Goal: Task Accomplishment & Management: Complete application form

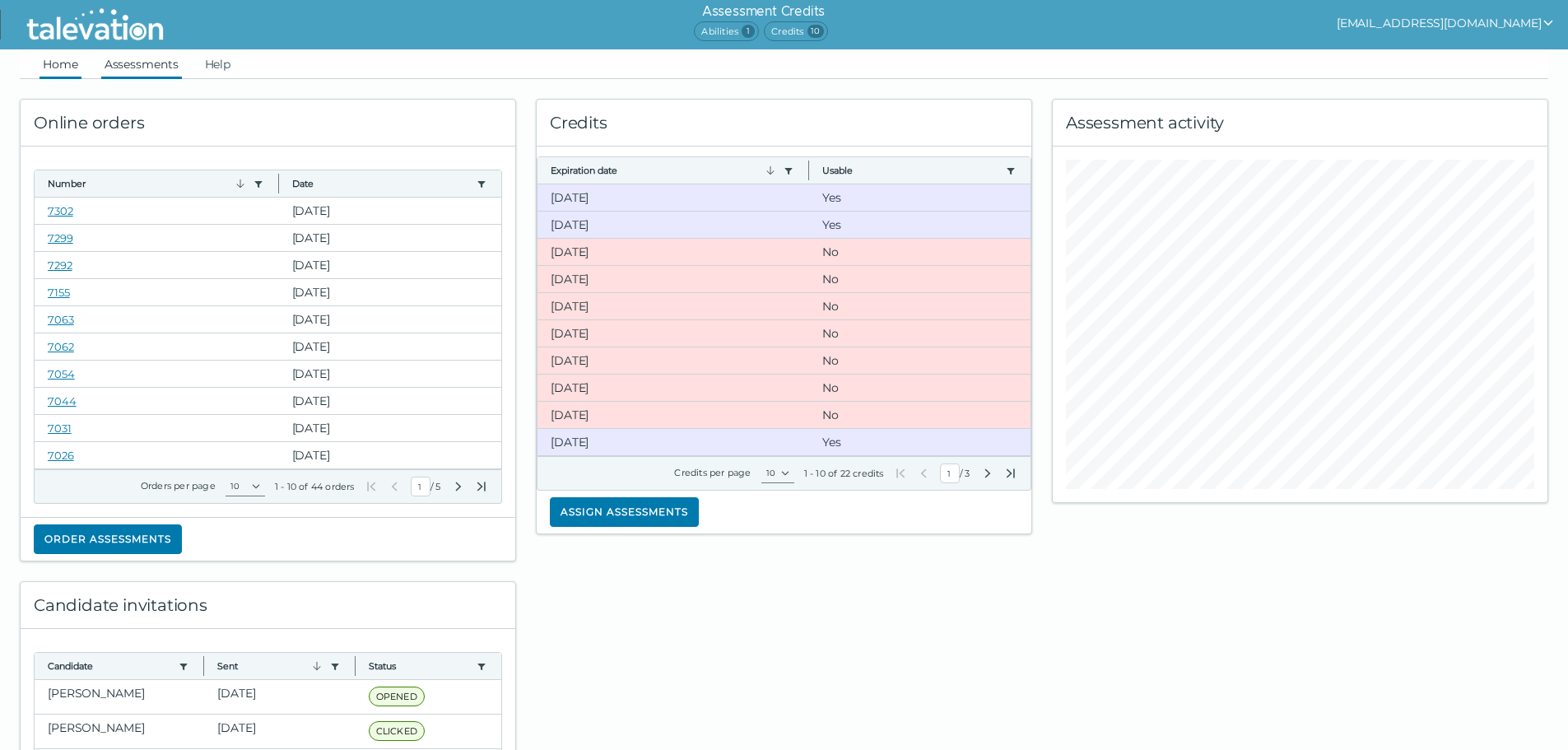
click at [160, 70] on link "Assessments" at bounding box center [141, 65] width 81 height 30
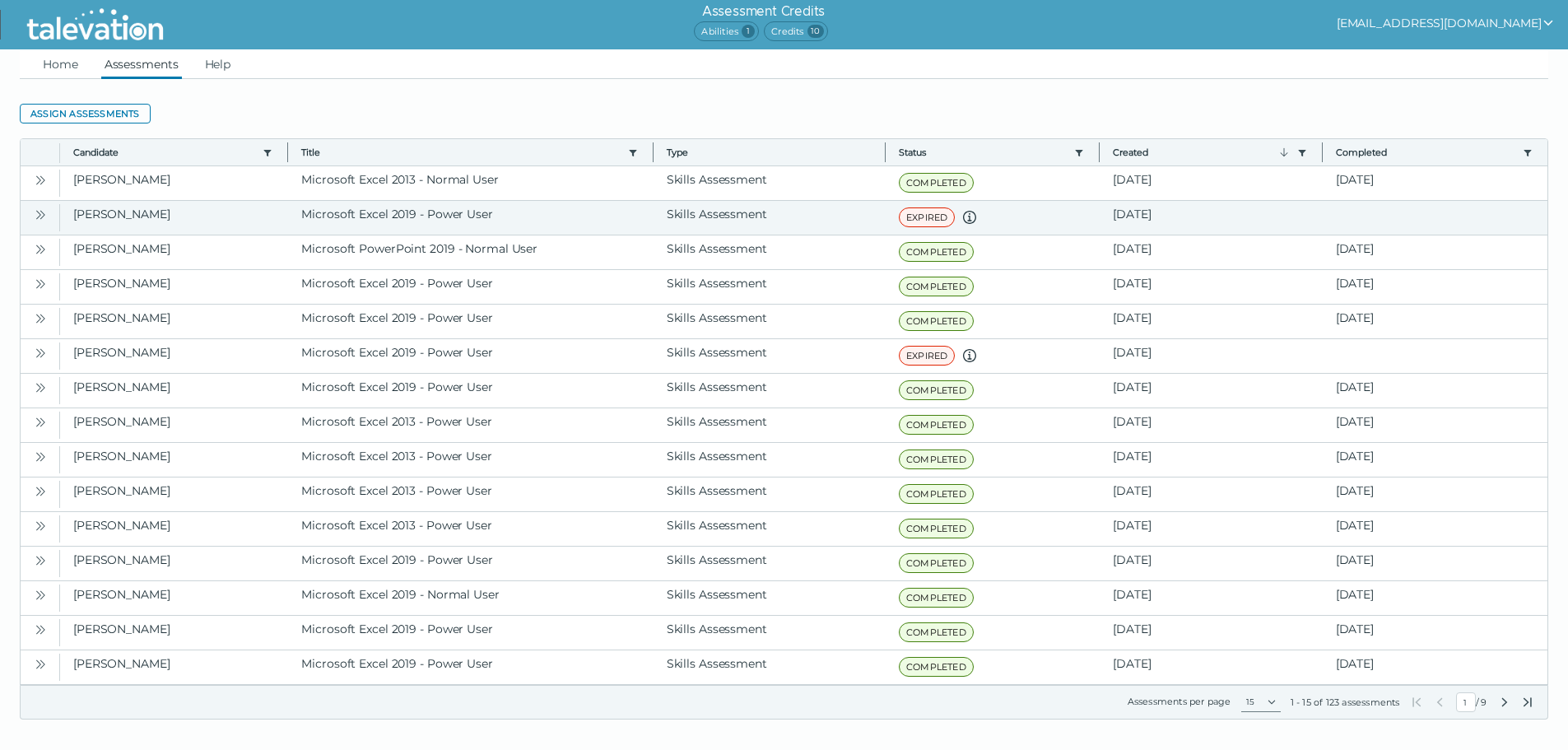
click at [38, 218] on icon "Open" at bounding box center [40, 215] width 13 height 13
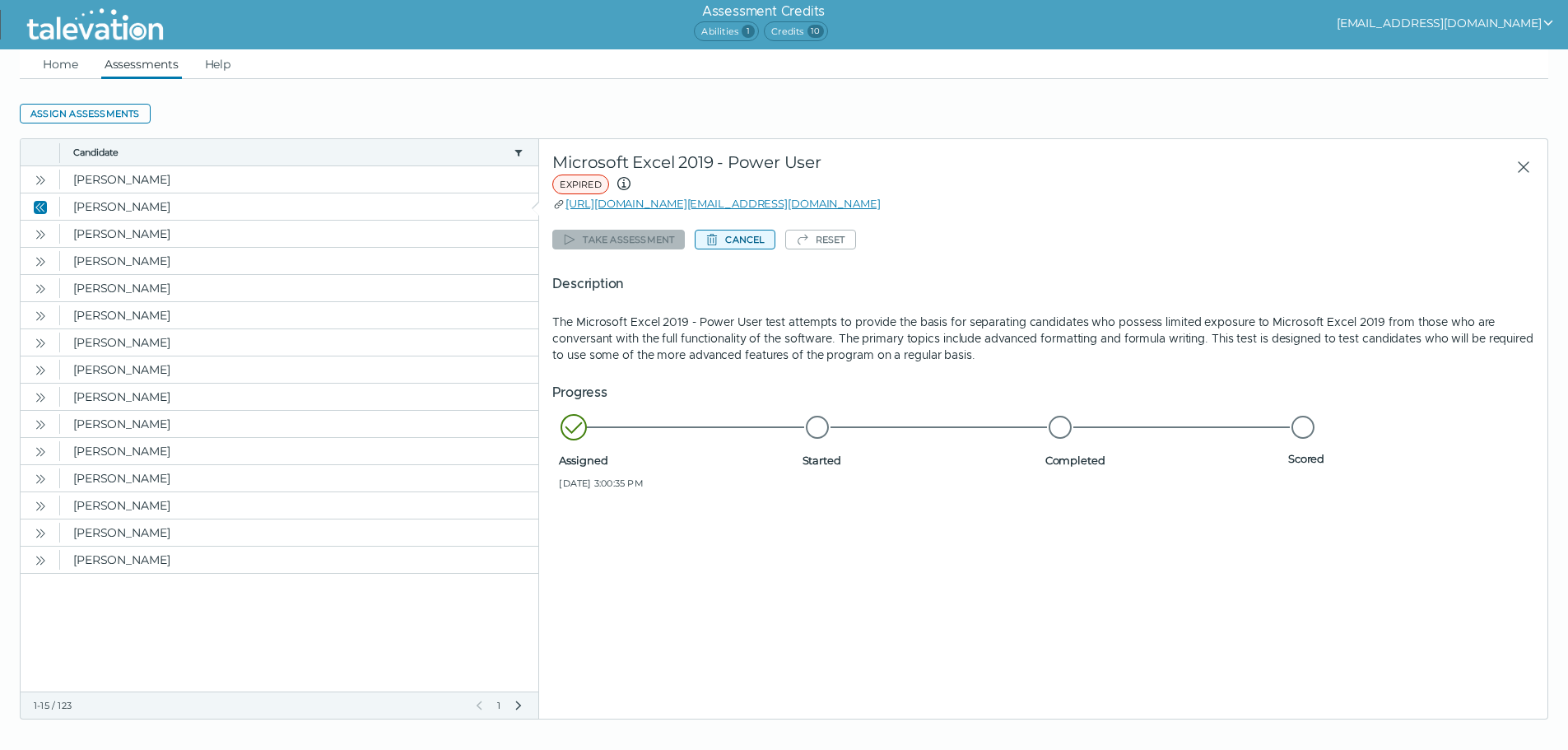
click at [768, 249] on button "Cancel" at bounding box center [735, 239] width 80 height 20
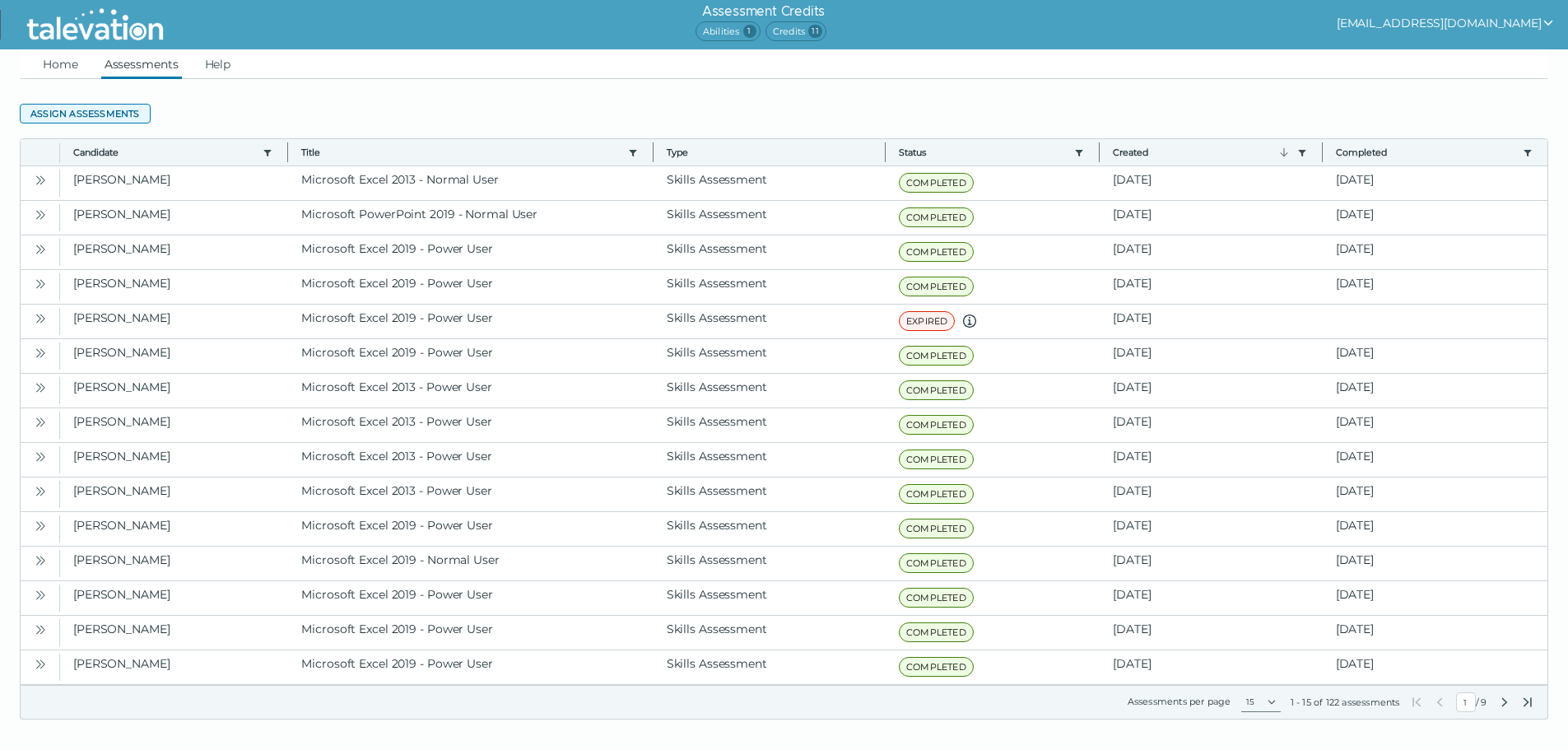
click at [130, 114] on button "Assign assessments" at bounding box center [85, 113] width 131 height 20
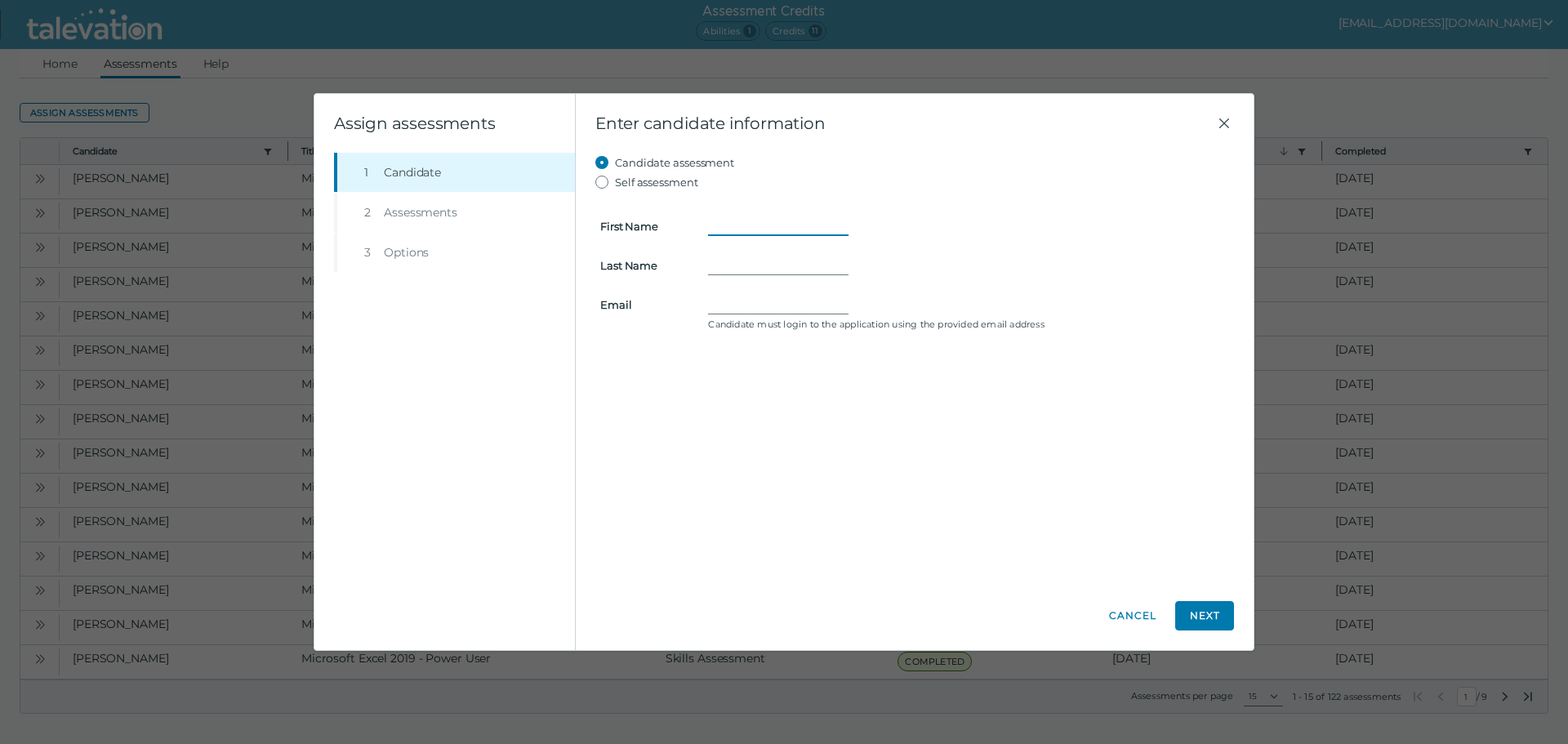
click at [803, 219] on input "First Name" at bounding box center [778, 226] width 140 height 20
type input "[PERSON_NAME]"
click at [765, 268] on input "Last Name" at bounding box center [778, 265] width 140 height 20
type input "[PERSON_NAME]"
click at [746, 299] on input "Email" at bounding box center [778, 305] width 140 height 20
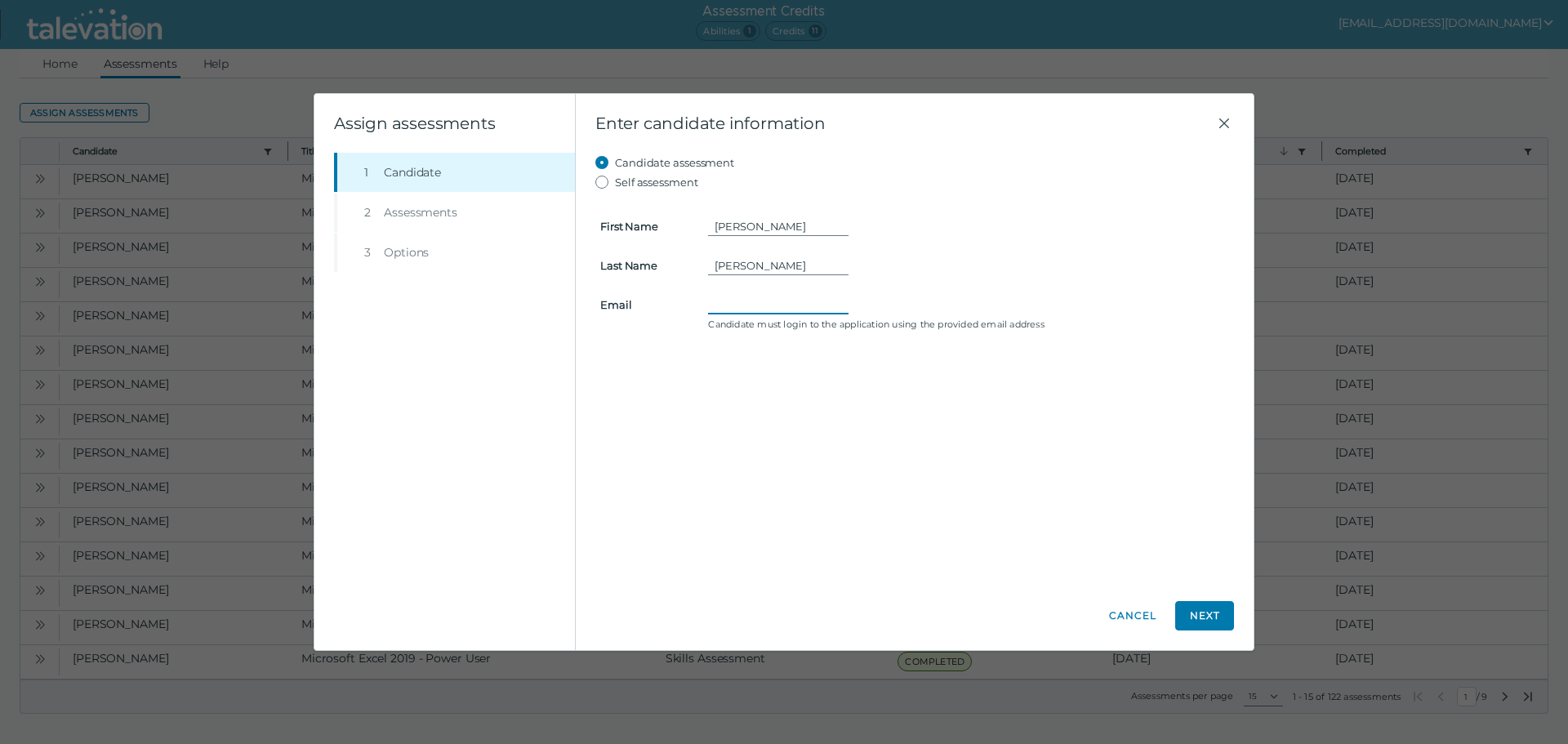
paste input "[EMAIL_ADDRESS][DOMAIN_NAME]"
type input "[EMAIL_ADDRESS][DOMAIN_NAME]"
click at [1219, 616] on button "Next" at bounding box center [1204, 616] width 59 height 29
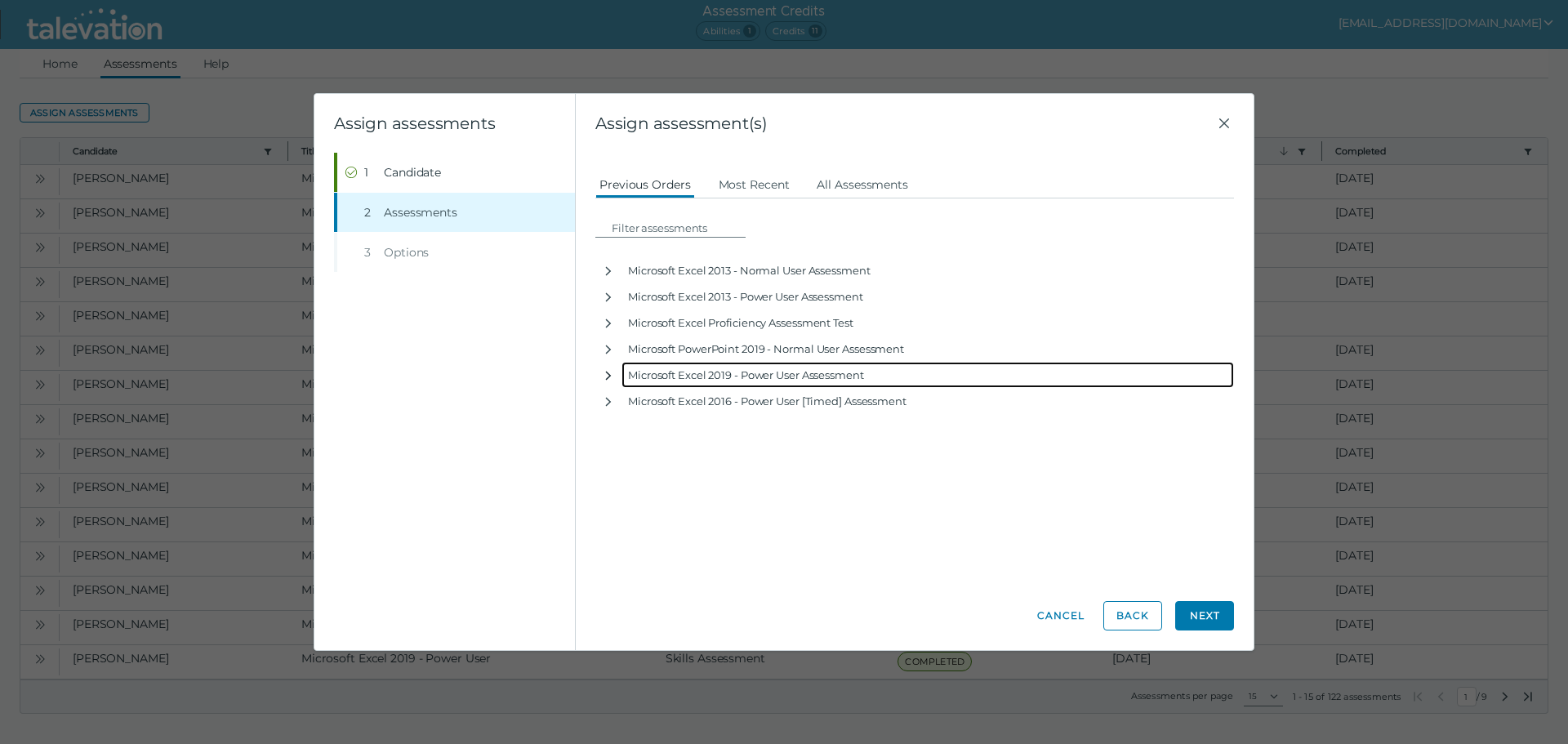
click at [607, 374] on icon "button" at bounding box center [608, 375] width 13 height 13
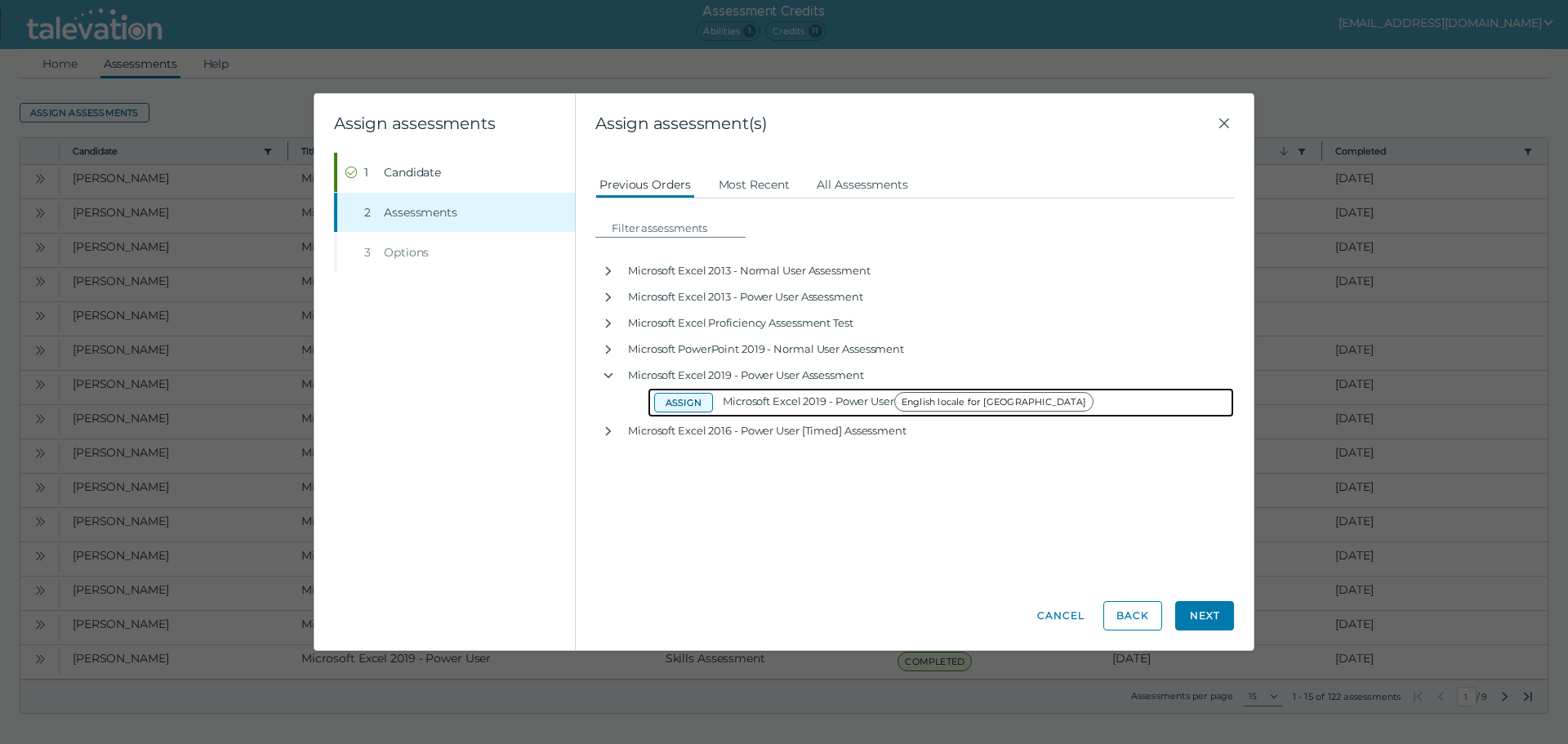
click at [684, 407] on button "Assign" at bounding box center [683, 402] width 59 height 20
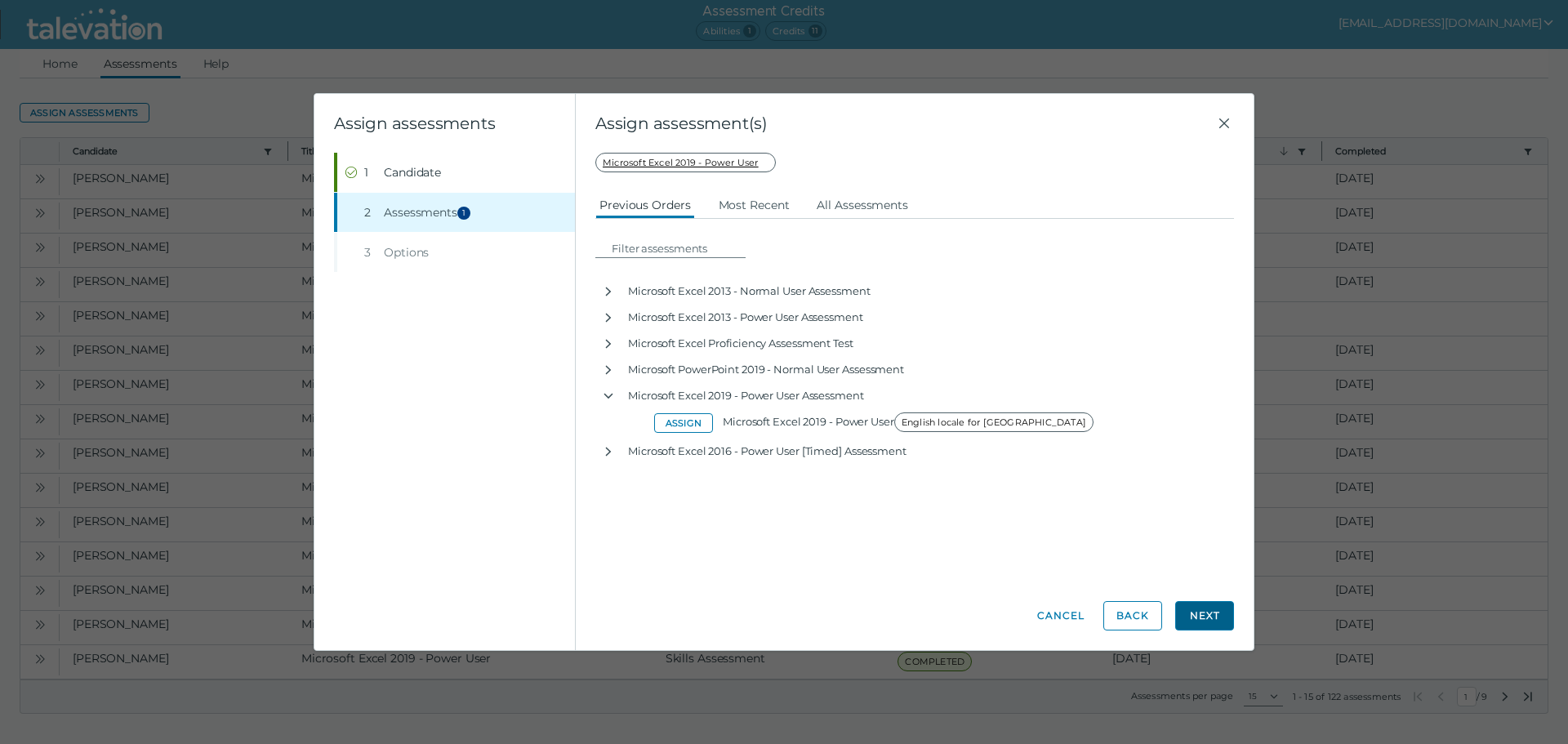
click at [1198, 619] on button "Next" at bounding box center [1204, 616] width 59 height 29
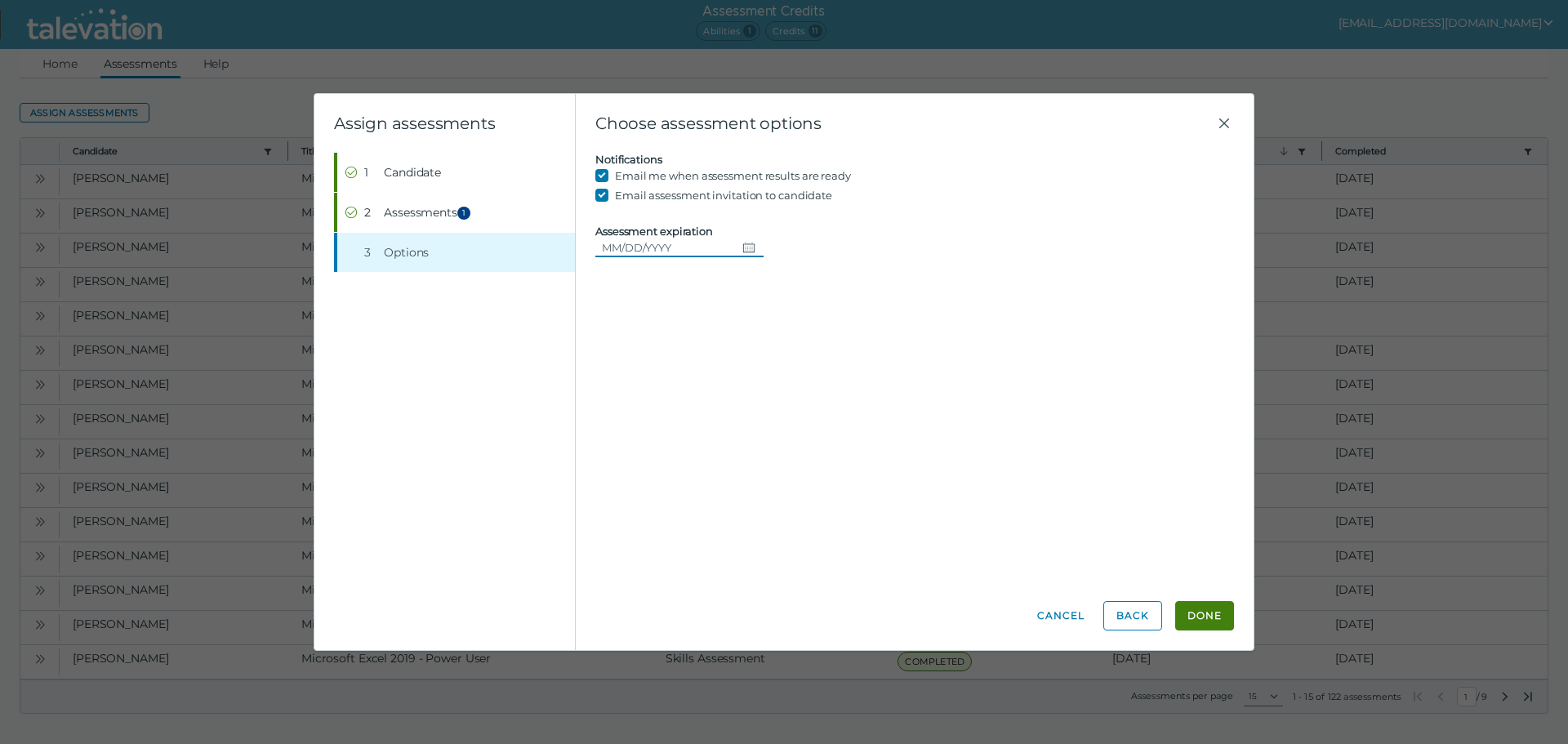
click at [743, 241] on icon "Choose date" at bounding box center [748, 247] width 13 height 13
click at [733, 419] on button "14" at bounding box center [741, 414] width 29 height 29
type input "[DATE]"
click at [1203, 622] on button "Done" at bounding box center [1204, 616] width 59 height 29
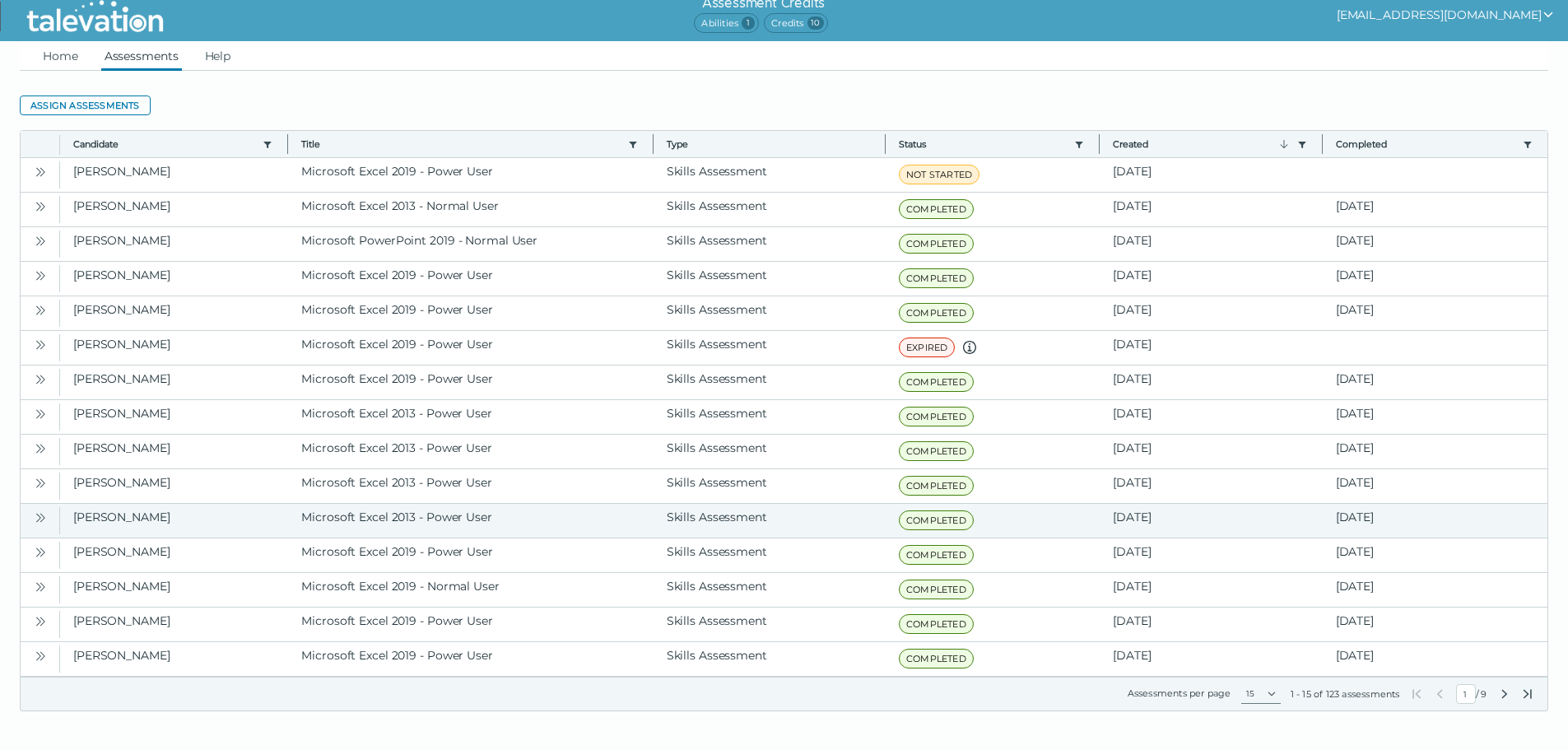
scroll to position [9, 0]
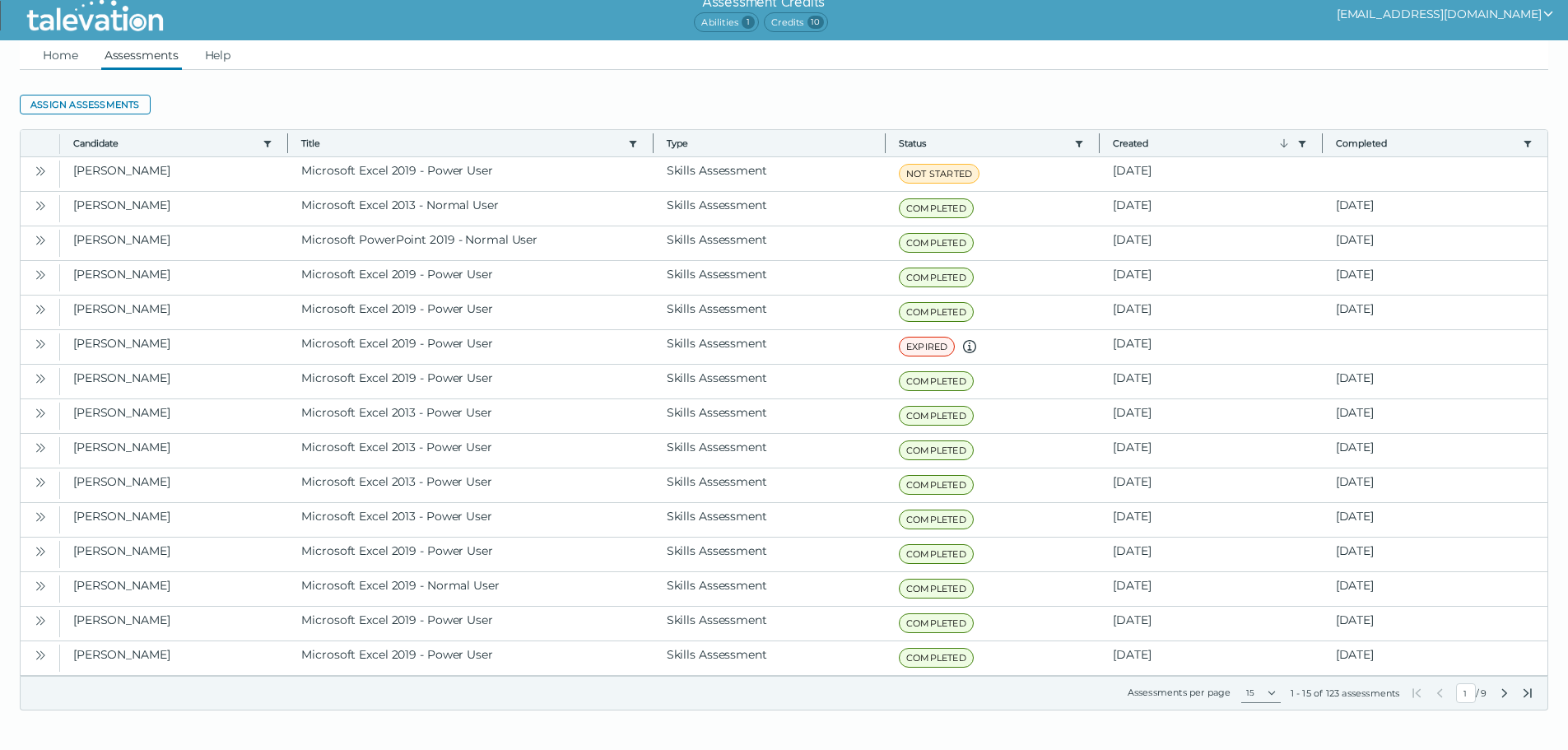
click at [1499, 694] on icon "Next Page" at bounding box center [1504, 692] width 13 height 13
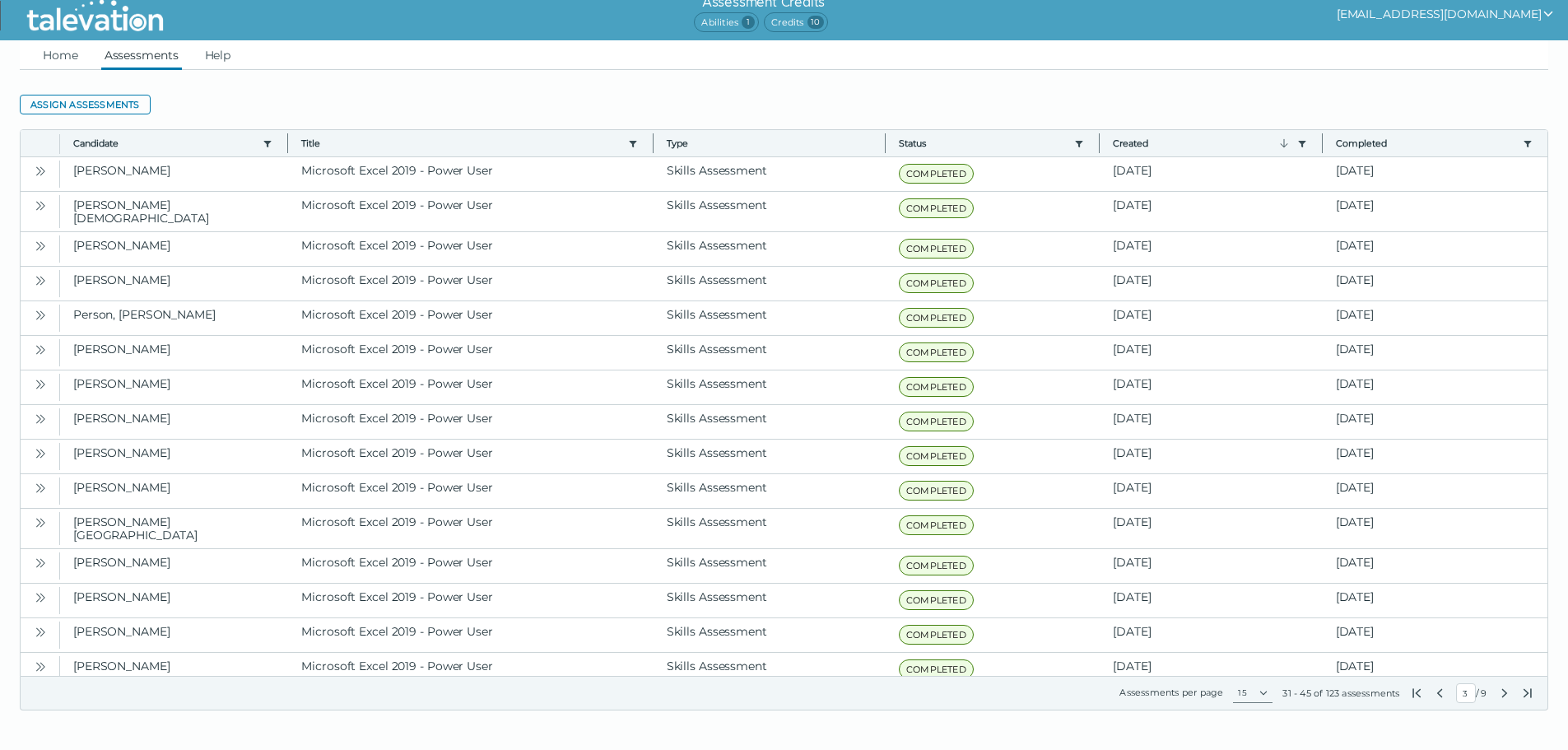
click at [1499, 694] on icon "Next Page" at bounding box center [1504, 692] width 13 height 13
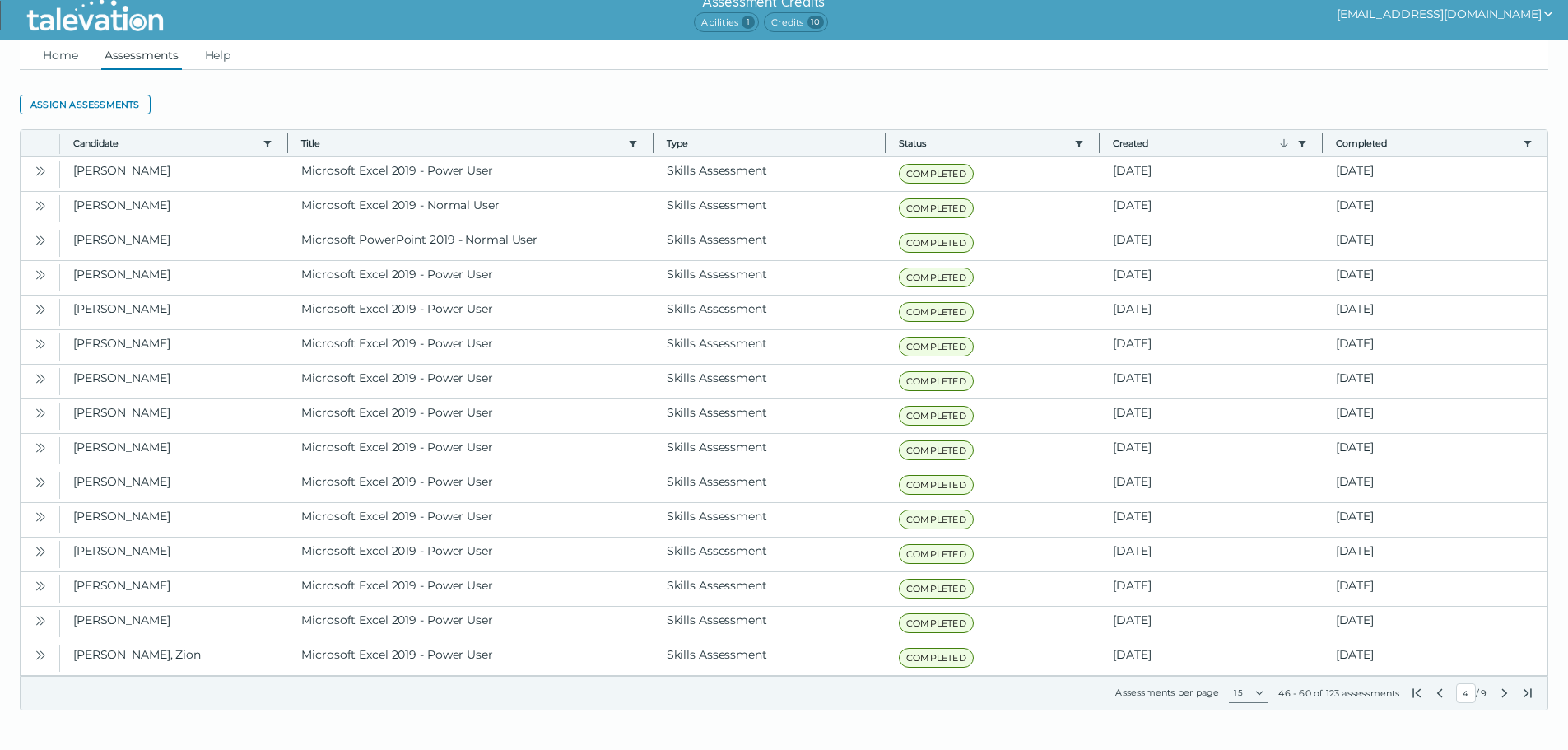
click at [1499, 694] on icon "Next Page" at bounding box center [1504, 692] width 13 height 13
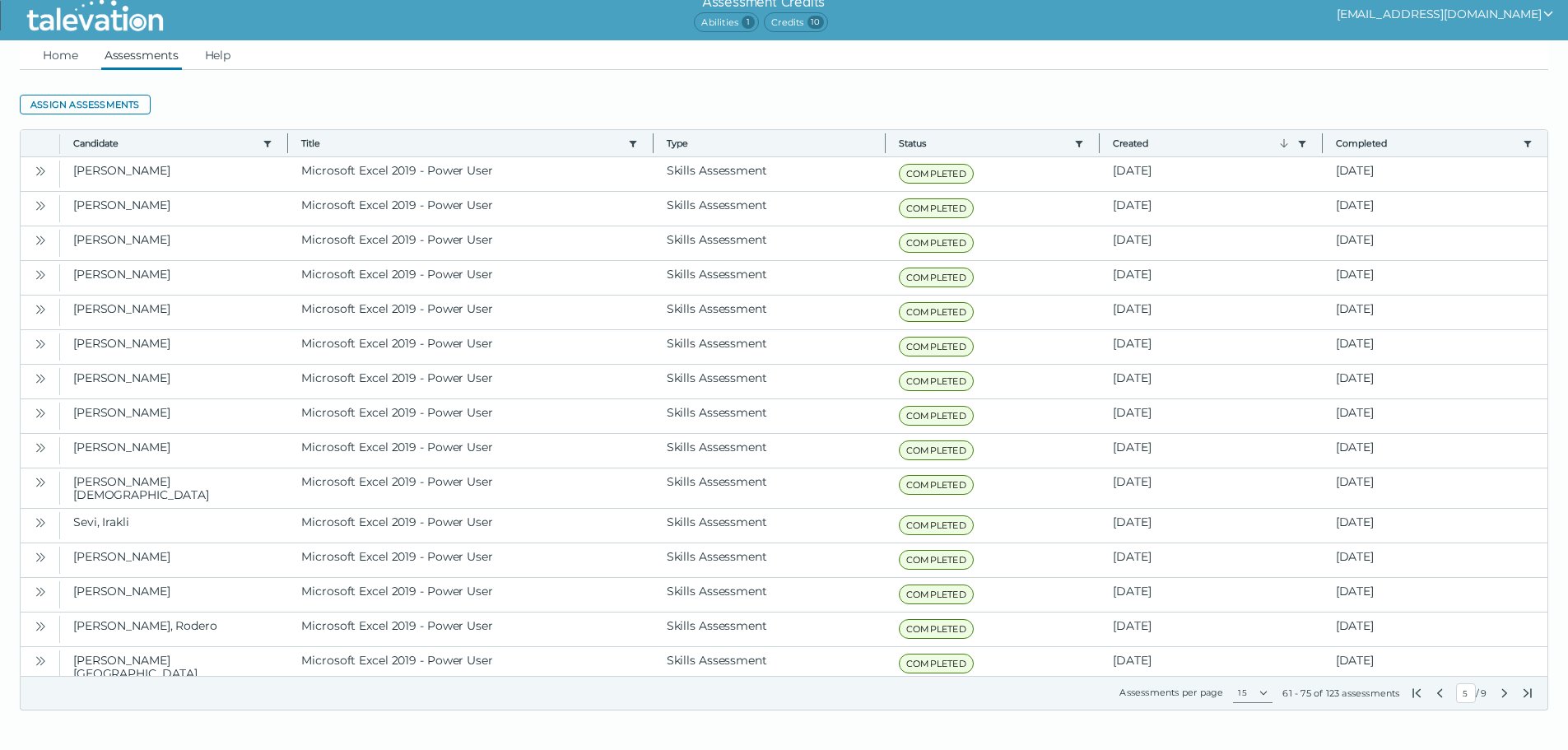
click at [1499, 694] on icon "Next Page" at bounding box center [1504, 692] width 13 height 13
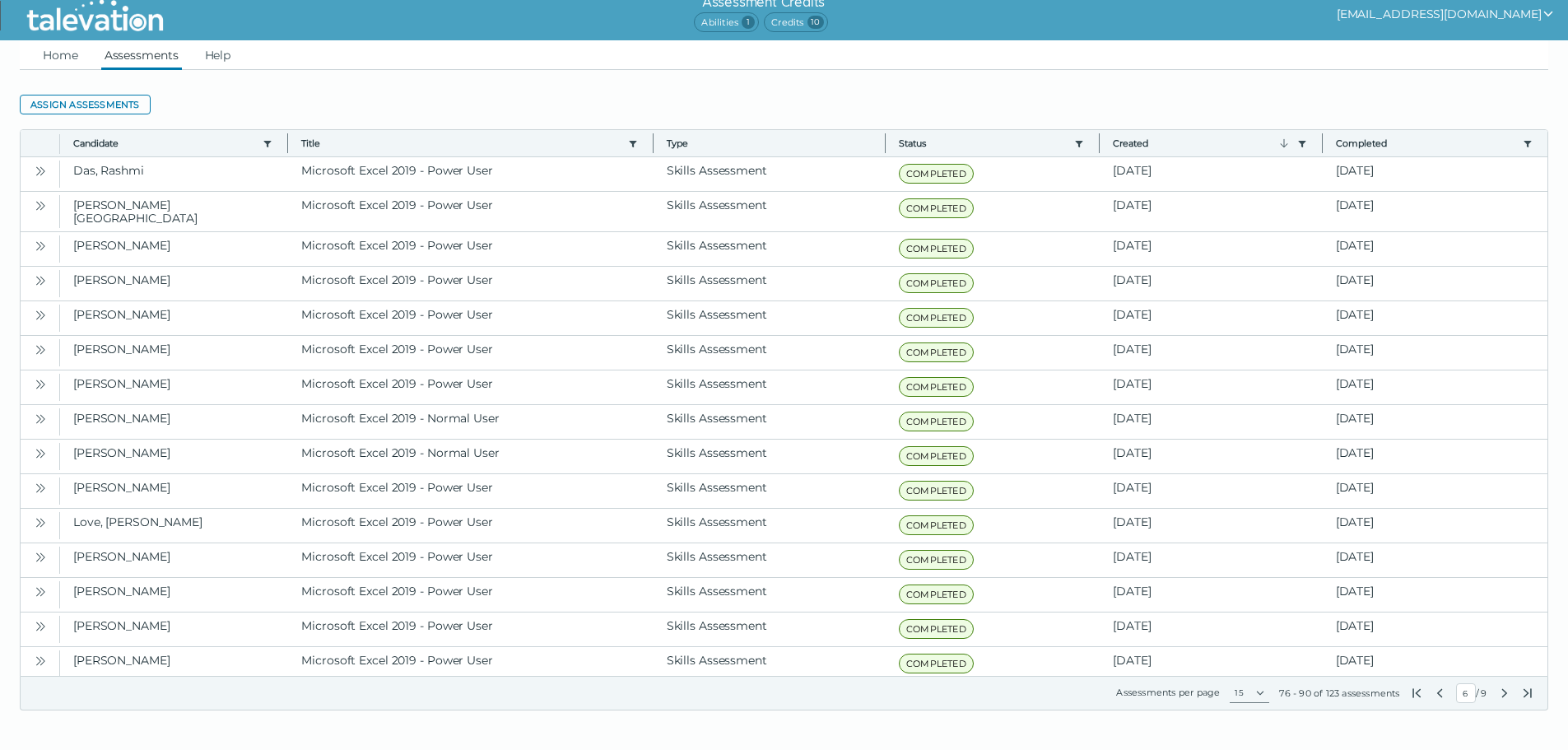
click at [1499, 694] on icon "Next Page" at bounding box center [1504, 692] width 13 height 13
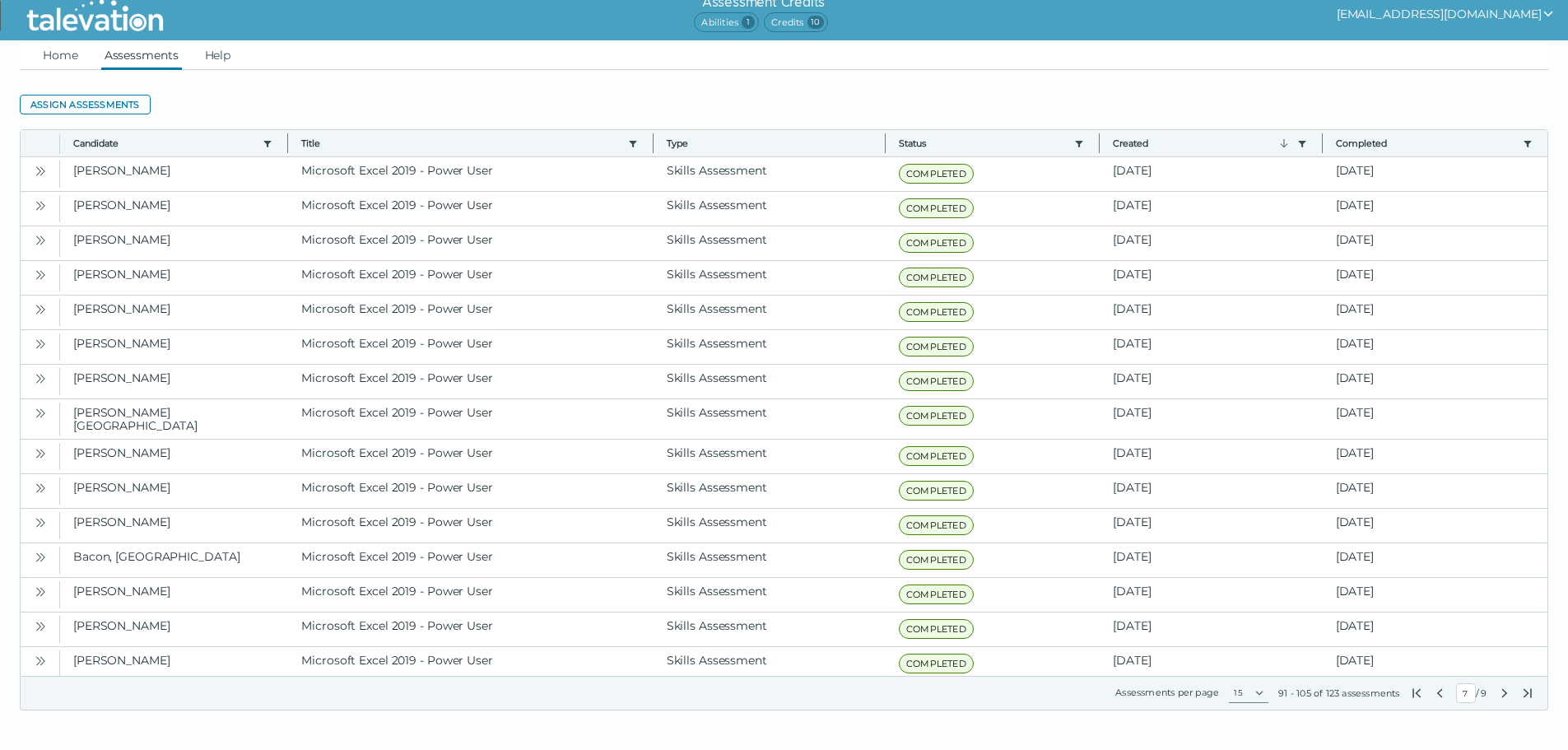
click at [1434, 695] on icon "Previous Page" at bounding box center [1440, 692] width 13 height 13
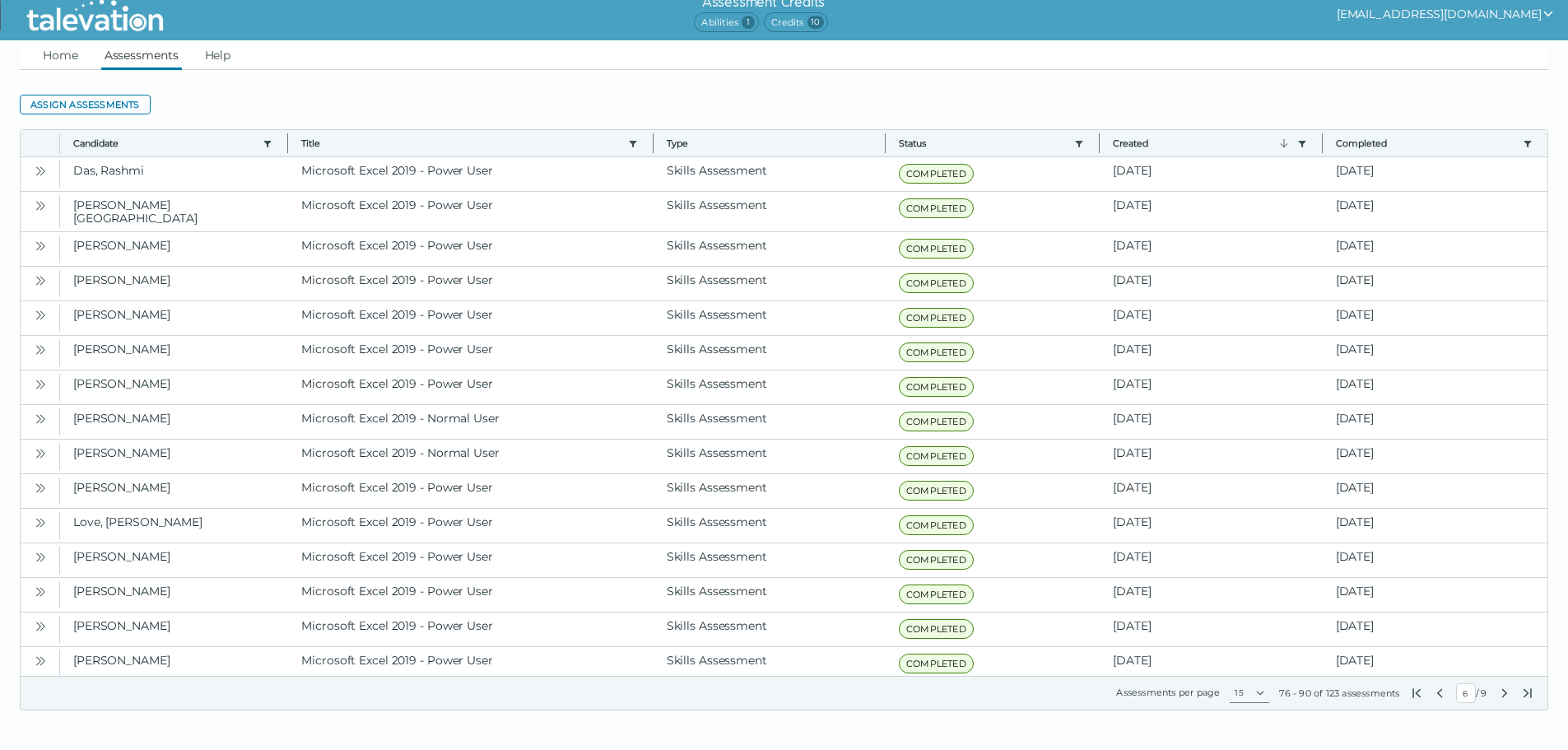
click at [1434, 695] on icon "Previous Page" at bounding box center [1440, 692] width 13 height 13
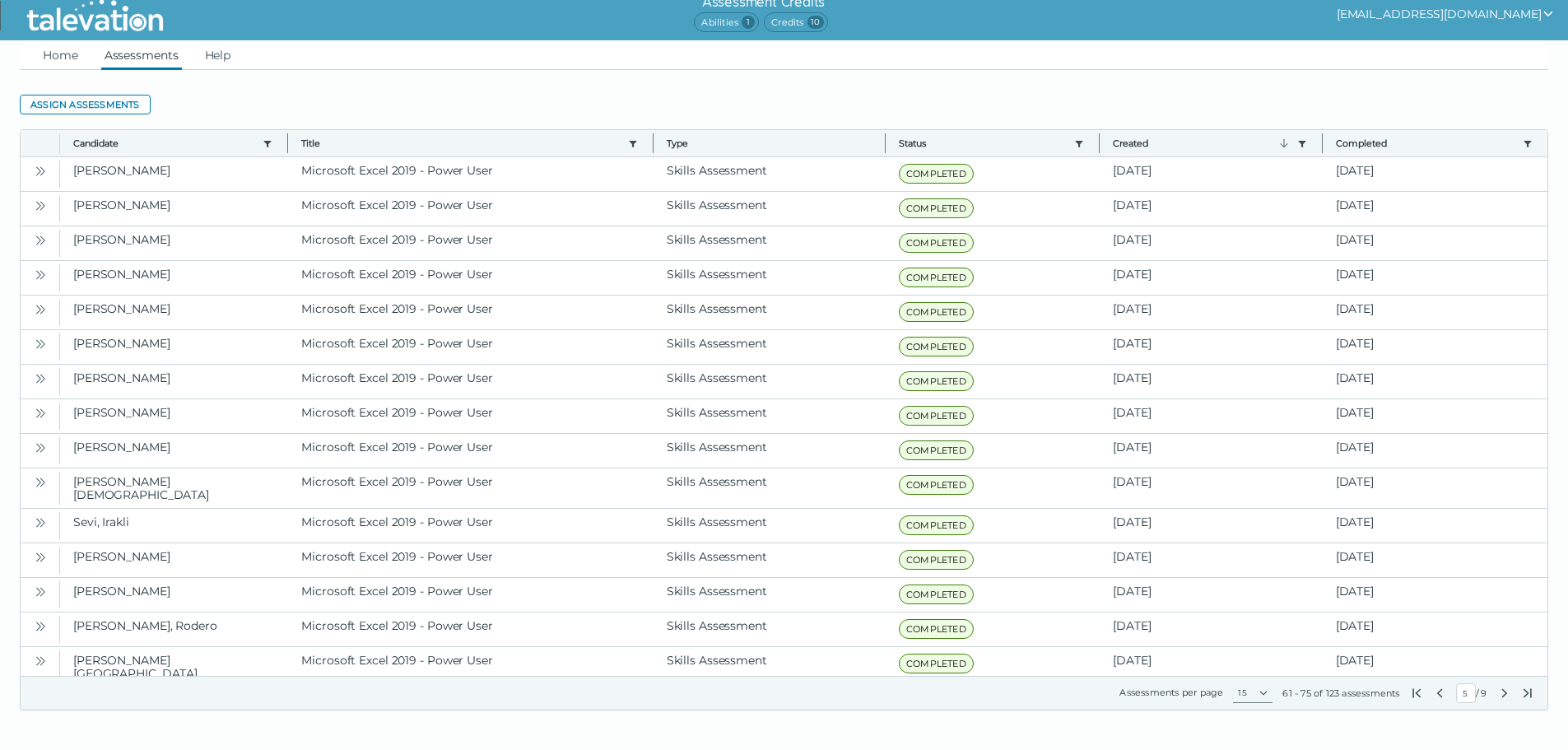
click at [1434, 695] on icon "Previous Page" at bounding box center [1440, 692] width 13 height 13
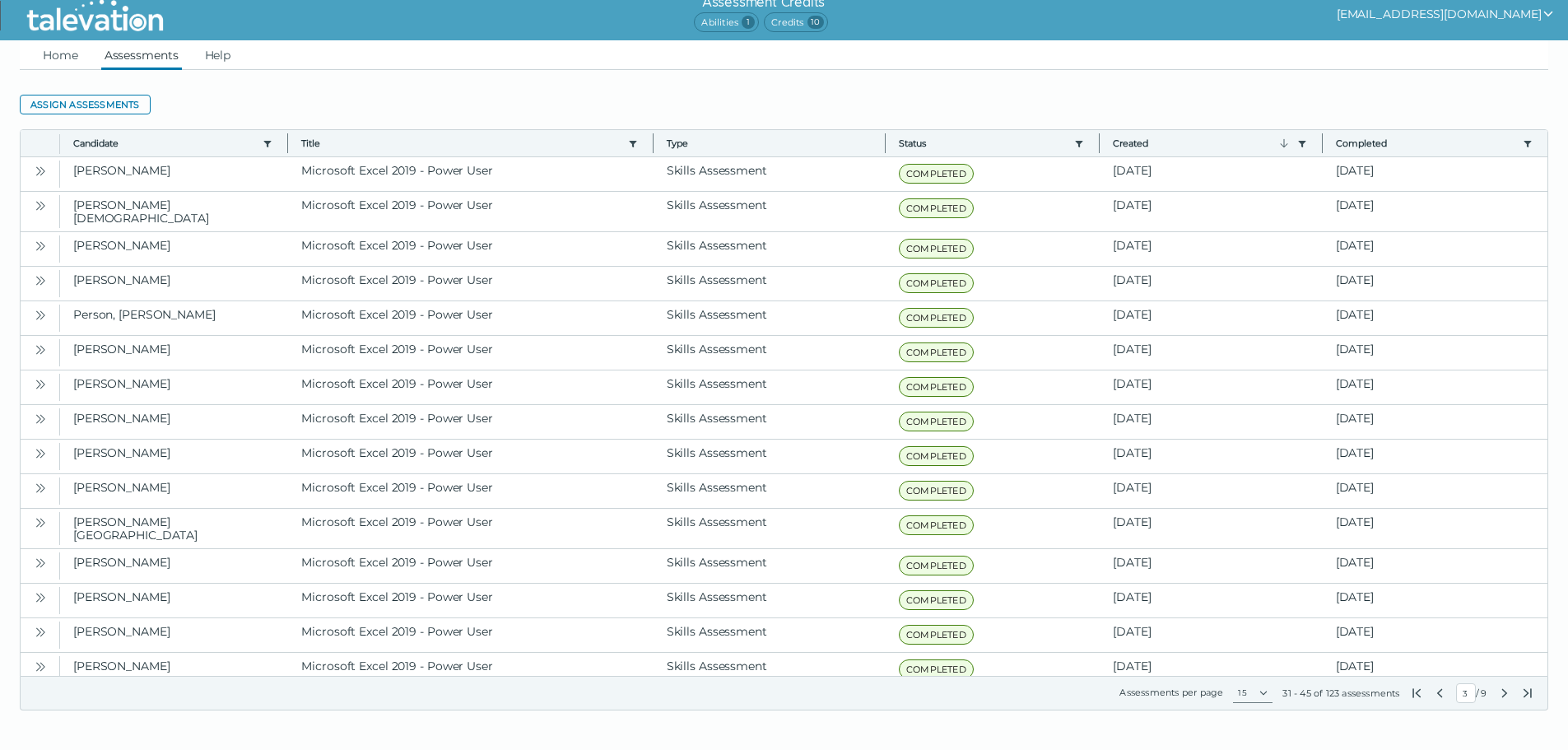
click at [1434, 695] on icon "Previous Page" at bounding box center [1440, 692] width 13 height 13
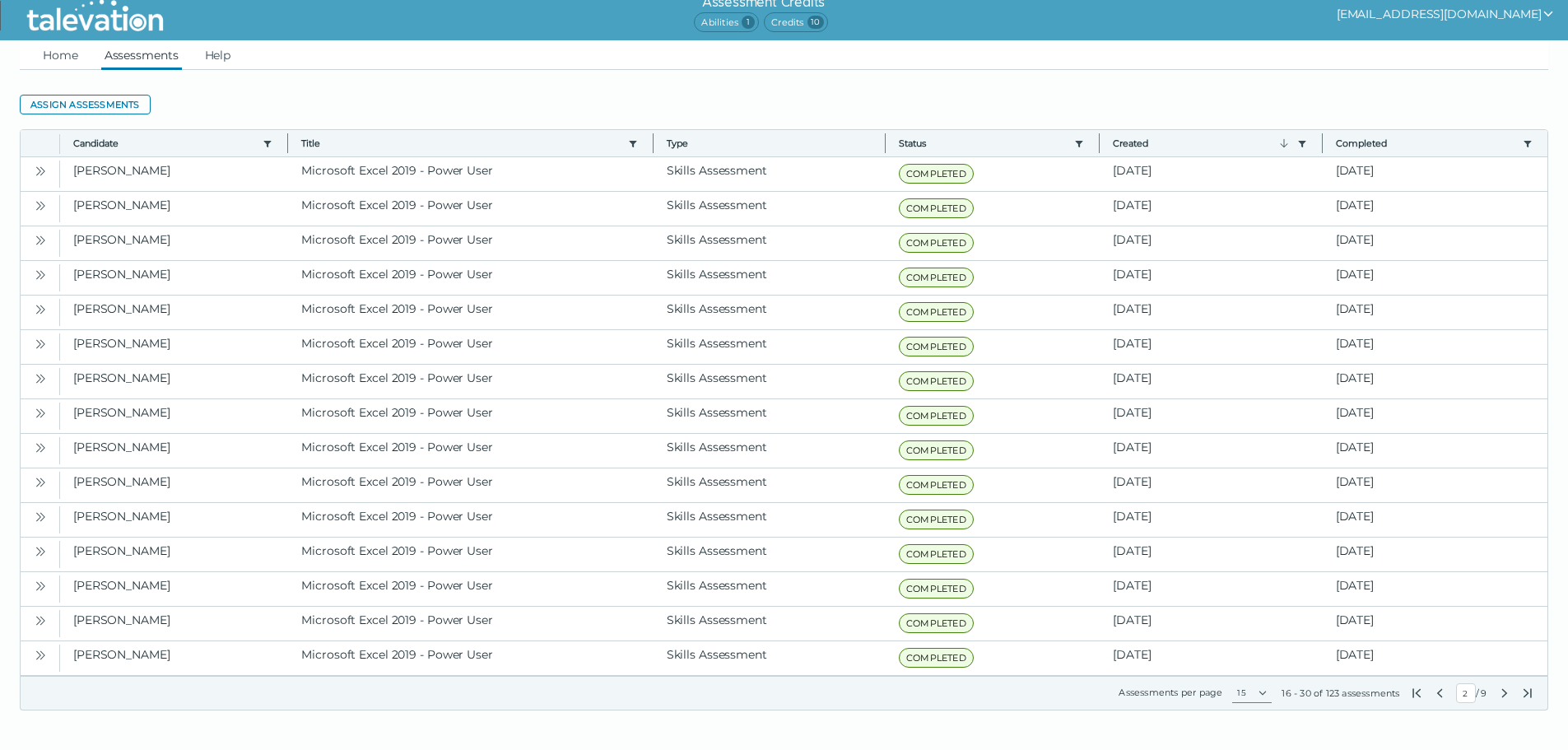
click at [1434, 695] on icon "Previous Page" at bounding box center [1440, 692] width 13 height 13
type input "1"
